Goal: Check status: Check status

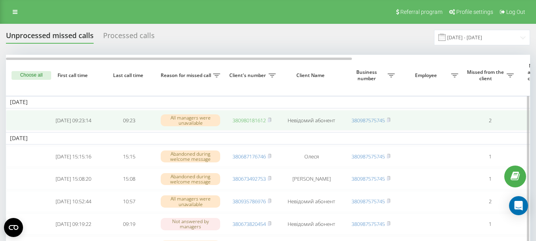
click at [241, 121] on link "380980181612" at bounding box center [249, 120] width 33 height 7
click at [243, 118] on link "380676471240" at bounding box center [249, 120] width 33 height 7
